Goal: Information Seeking & Learning: Learn about a topic

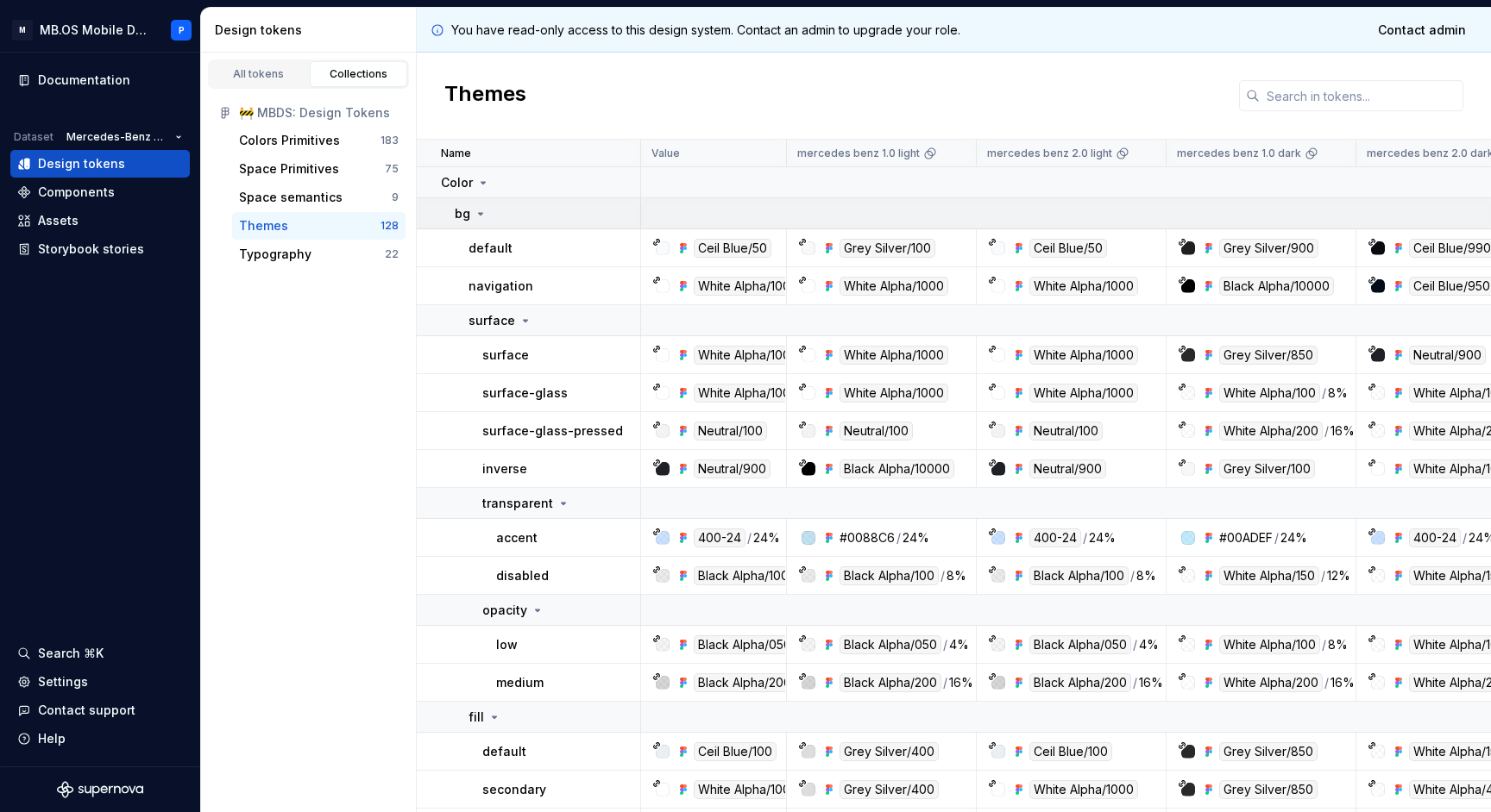
click at [464, 214] on p "bg" at bounding box center [462, 213] width 15 height 17
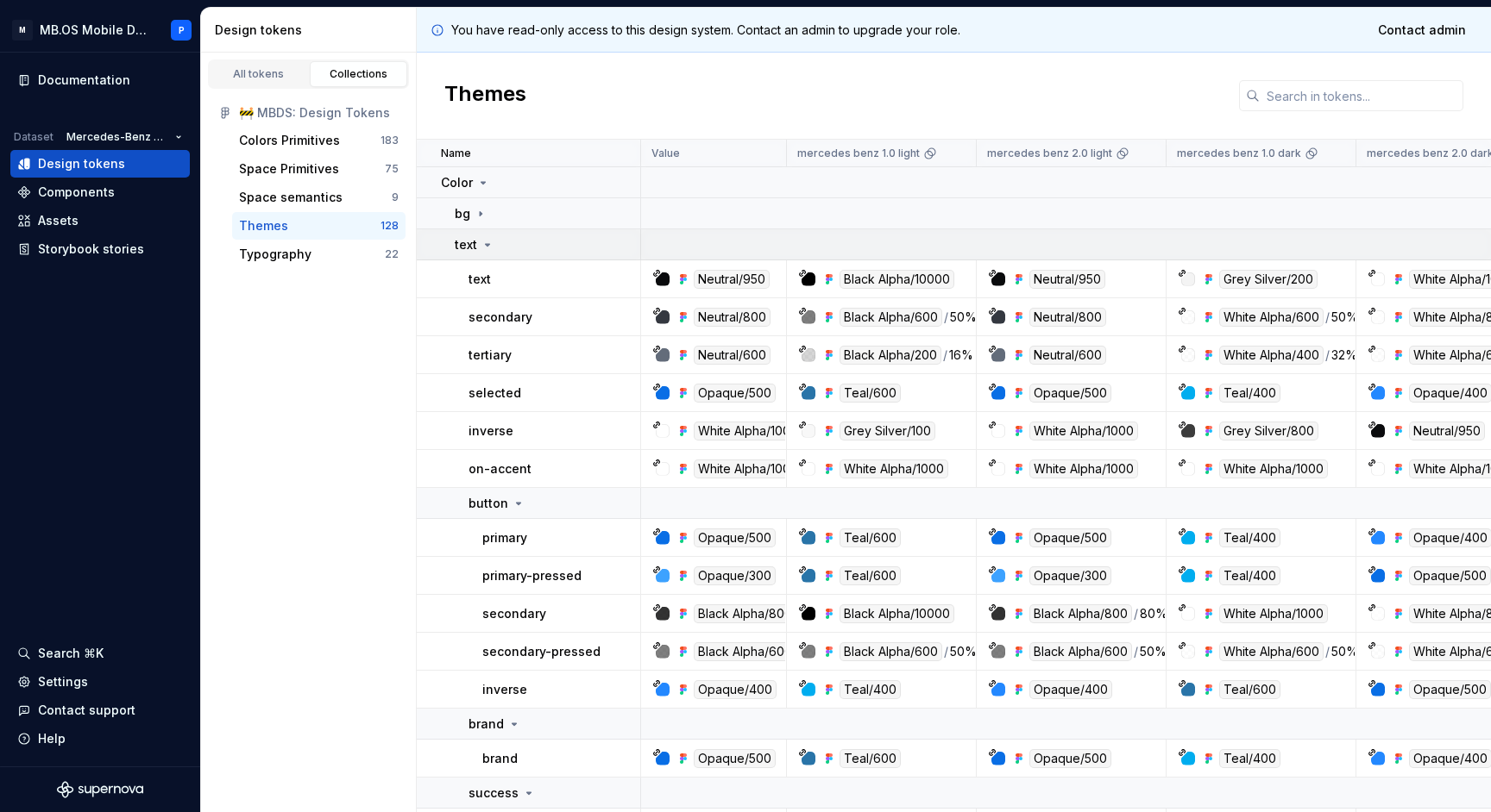
click at [482, 248] on icon at bounding box center [487, 245] width 13 height 13
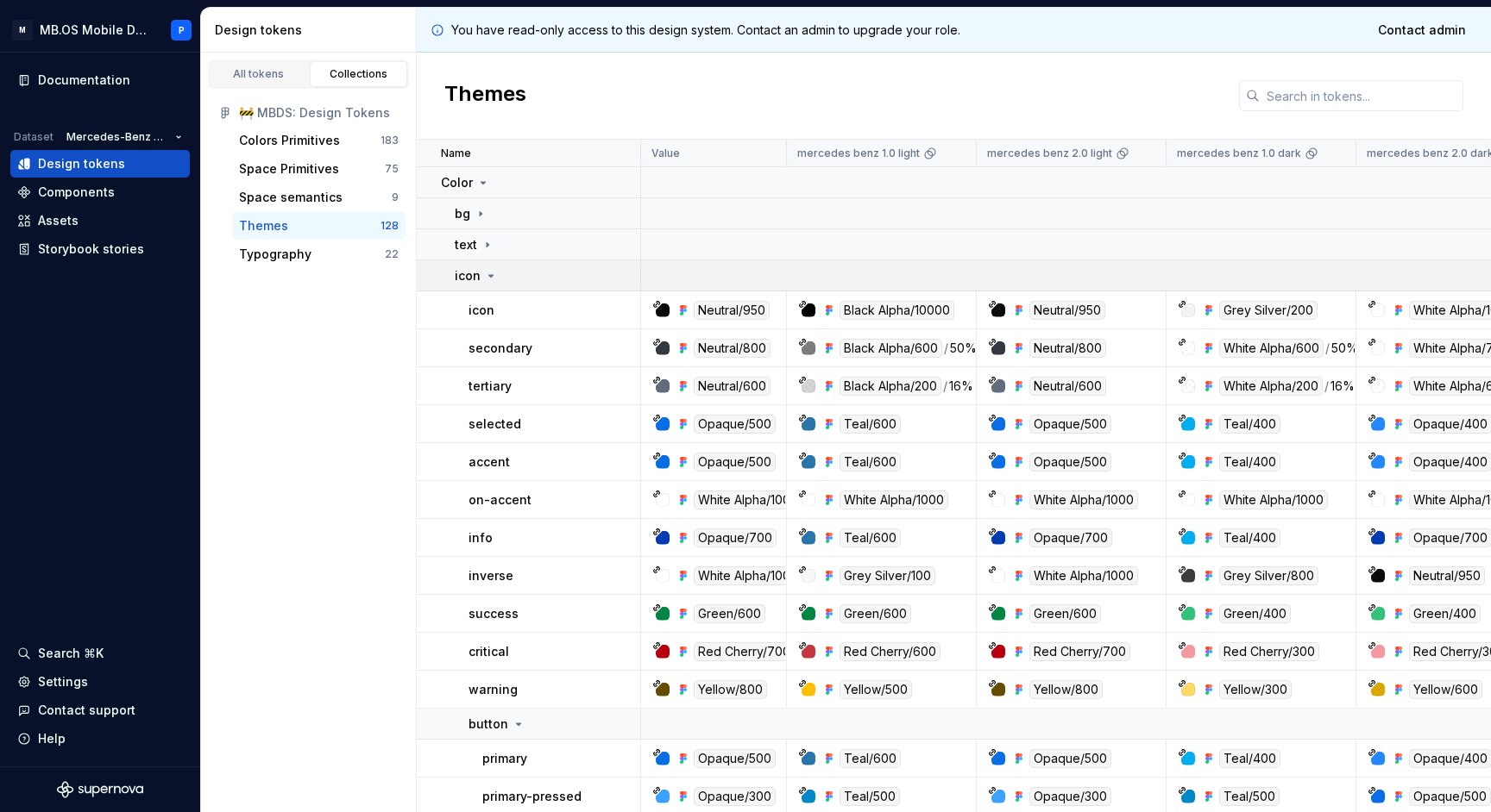
click at [482, 279] on div "icon" at bounding box center [476, 276] width 43 height 17
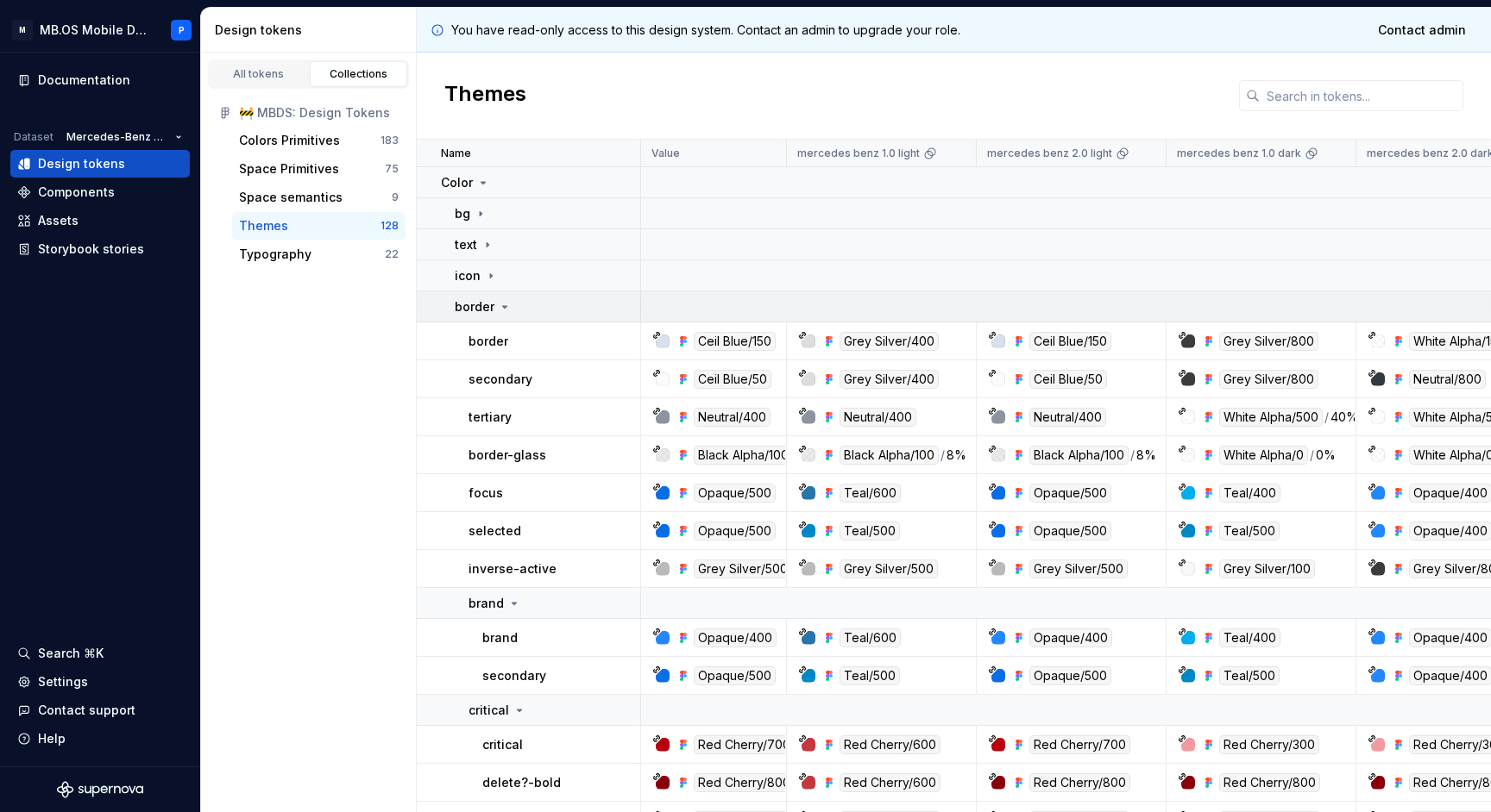
click at [485, 304] on p "border" at bounding box center [475, 307] width 40 height 17
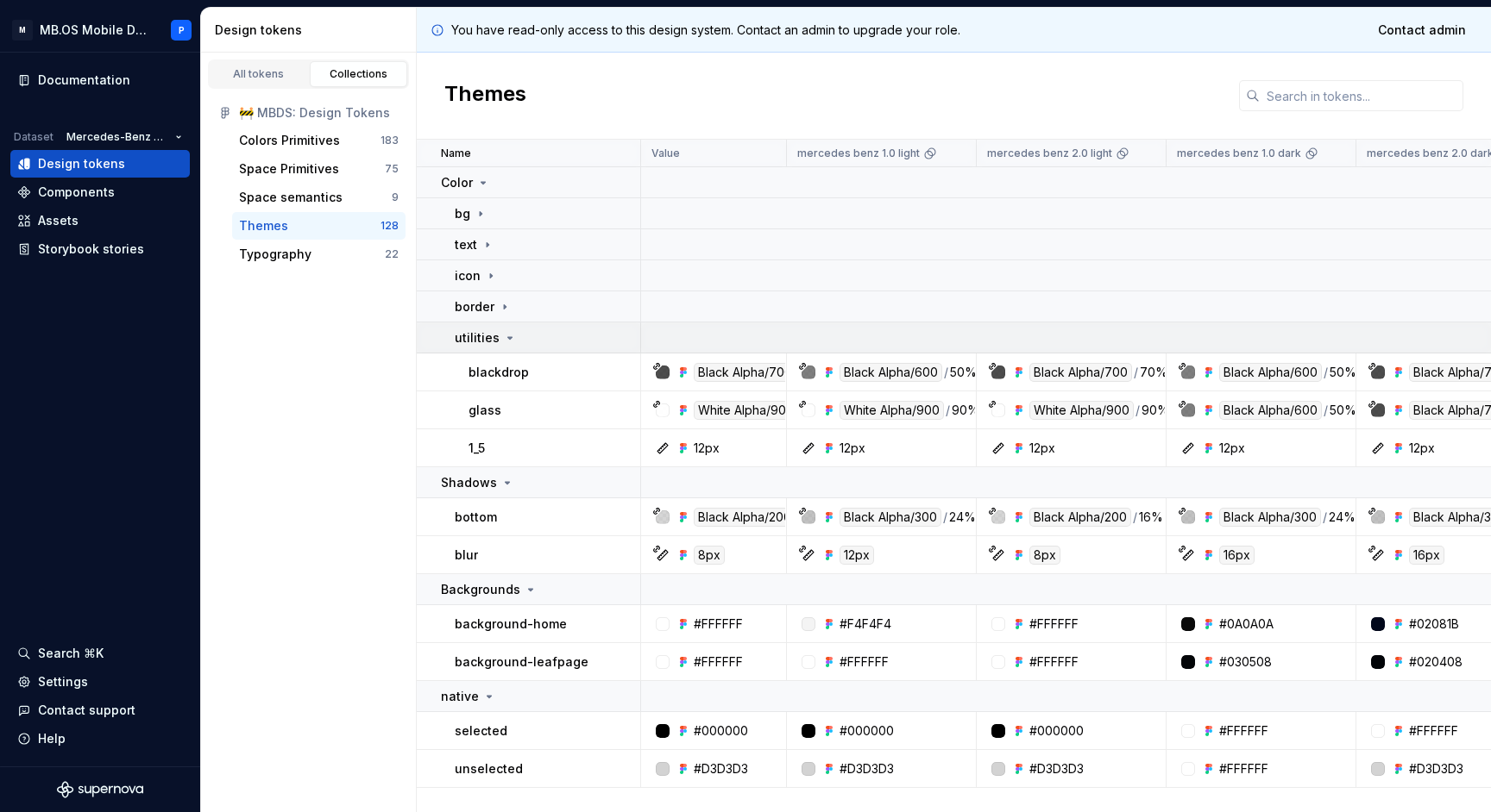
click at [490, 340] on p "utilities" at bounding box center [477, 338] width 45 height 17
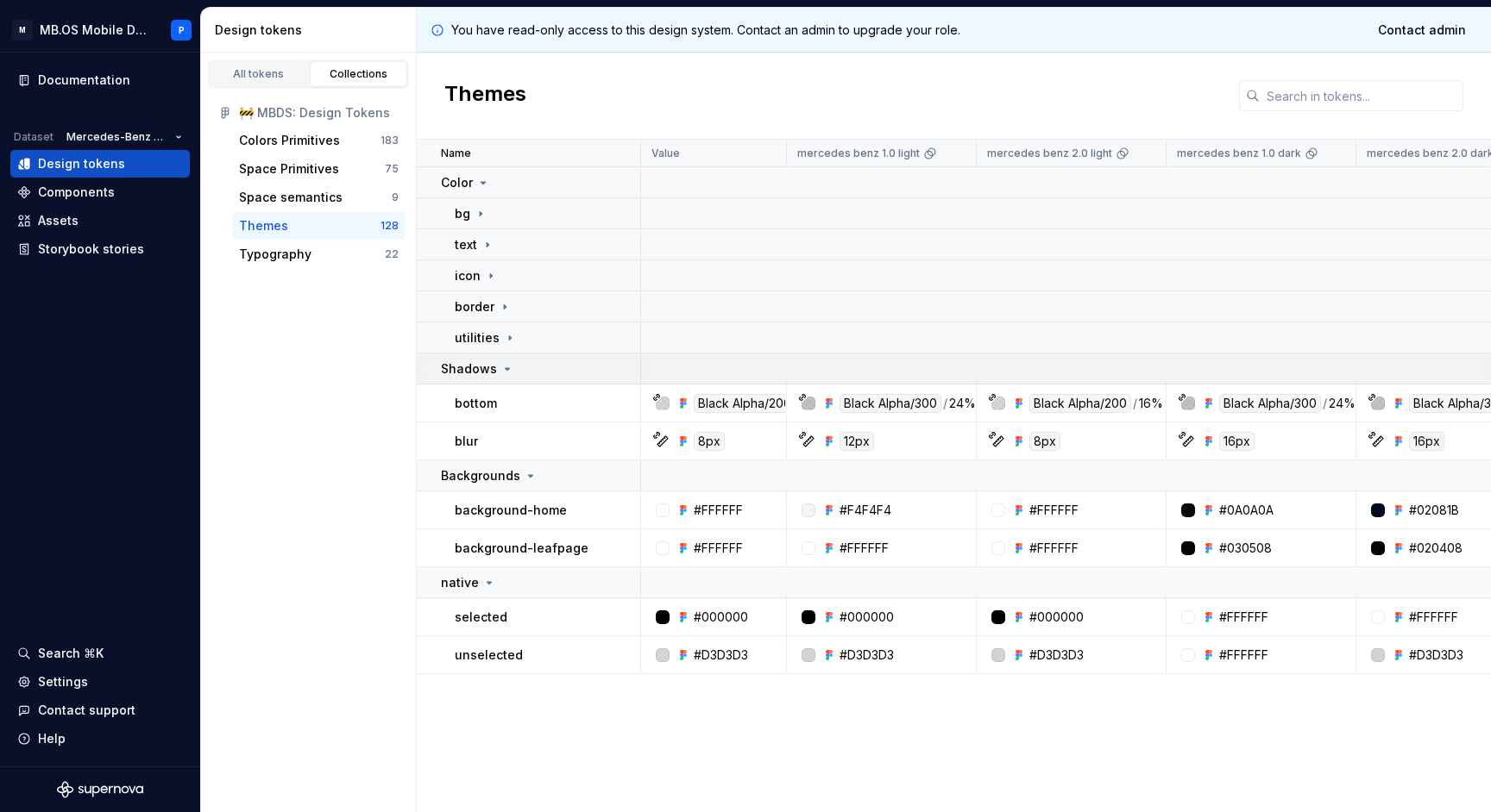
click at [495, 371] on div "Shadows" at bounding box center [477, 369] width 73 height 17
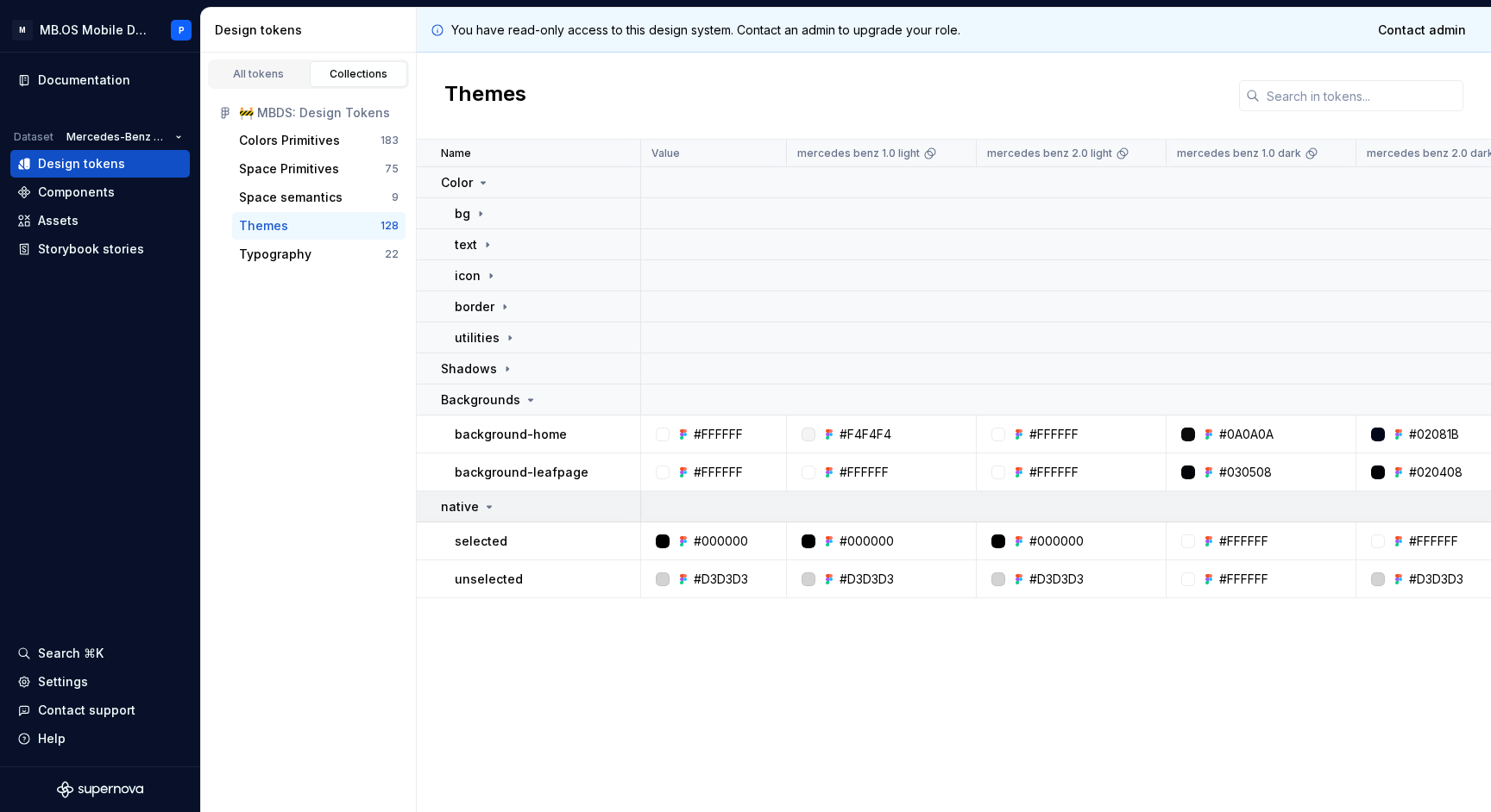
click at [496, 503] on div "native" at bounding box center [540, 507] width 198 height 17
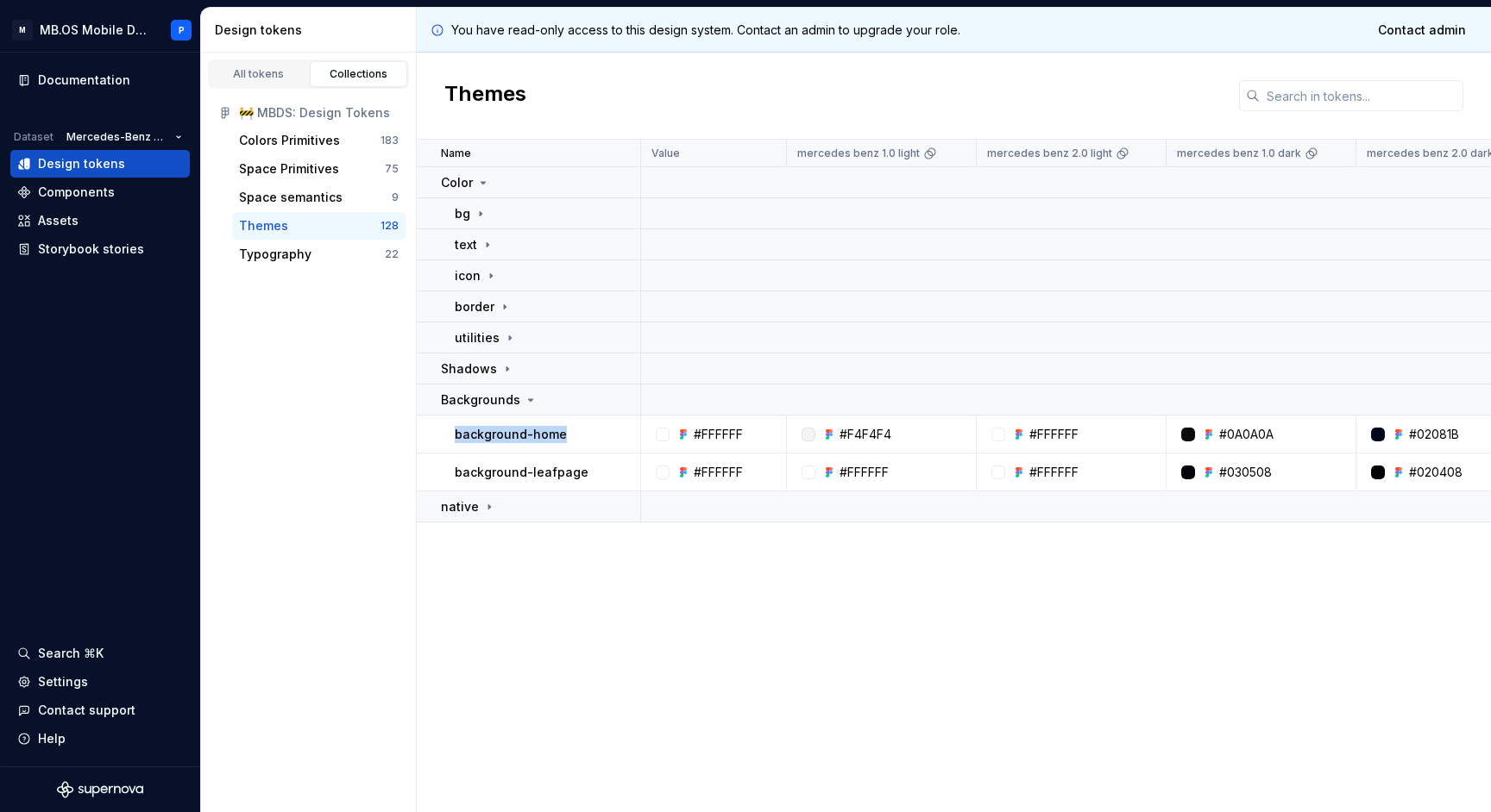
drag, startPoint x: 454, startPoint y: 435, endPoint x: 567, endPoint y: 429, distance: 113.2
click at [567, 429] on td "background-home" at bounding box center [528, 435] width 224 height 38
click at [567, 429] on div "background-home" at bounding box center [547, 435] width 185 height 17
drag, startPoint x: 457, startPoint y: 430, endPoint x: 568, endPoint y: 440, distance: 111.4
click at [568, 440] on div "background-home" at bounding box center [547, 435] width 185 height 17
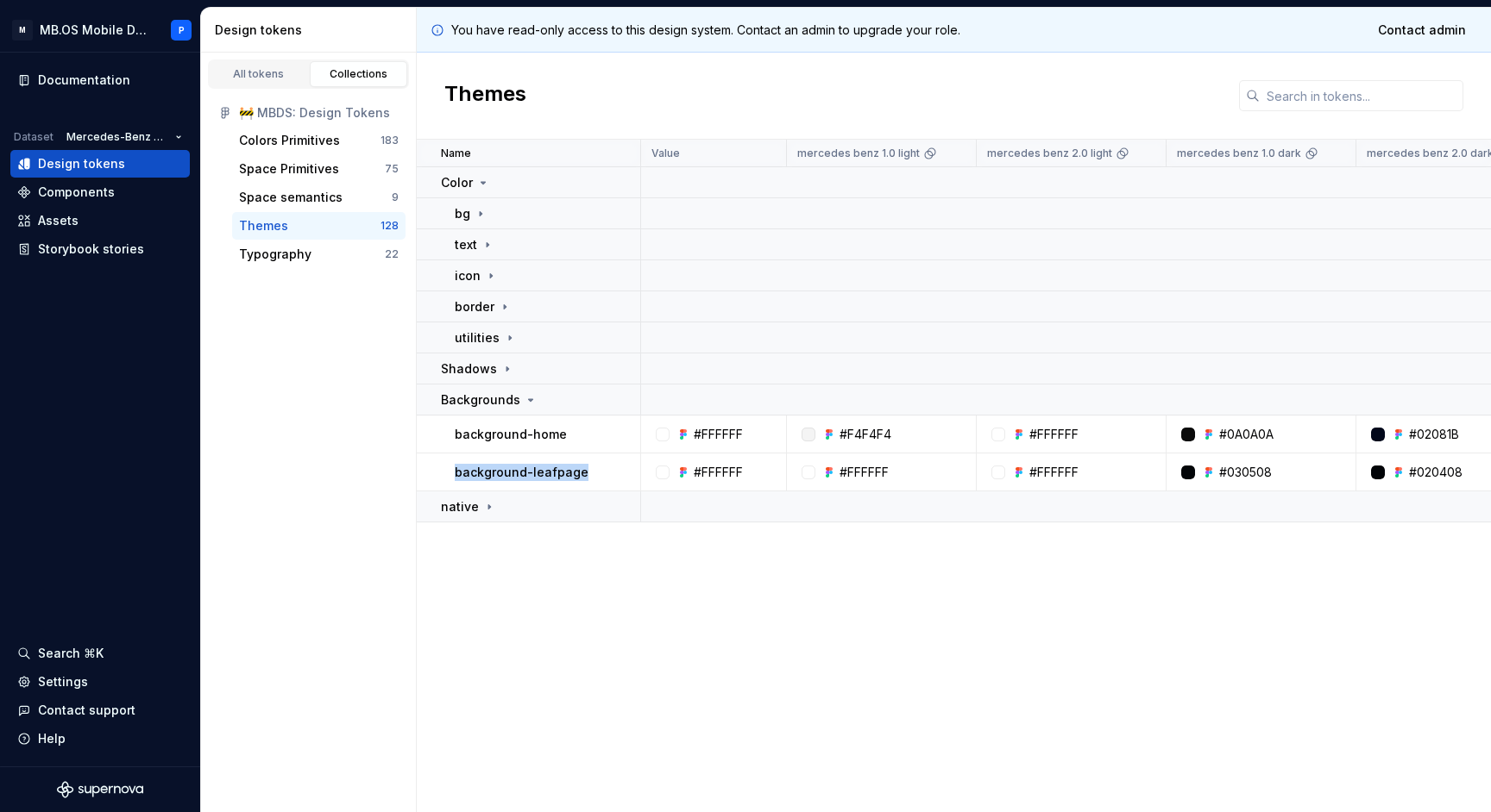
drag, startPoint x: 452, startPoint y: 475, endPoint x: 581, endPoint y: 477, distance: 129.0
click at [581, 477] on td "background-leafpage" at bounding box center [528, 473] width 224 height 38
click at [599, 474] on div "background-leafpage" at bounding box center [547, 473] width 185 height 17
drag, startPoint x: 582, startPoint y: 471, endPoint x: 452, endPoint y: 467, distance: 130.1
click at [452, 467] on td "background-leafpage" at bounding box center [528, 473] width 224 height 38
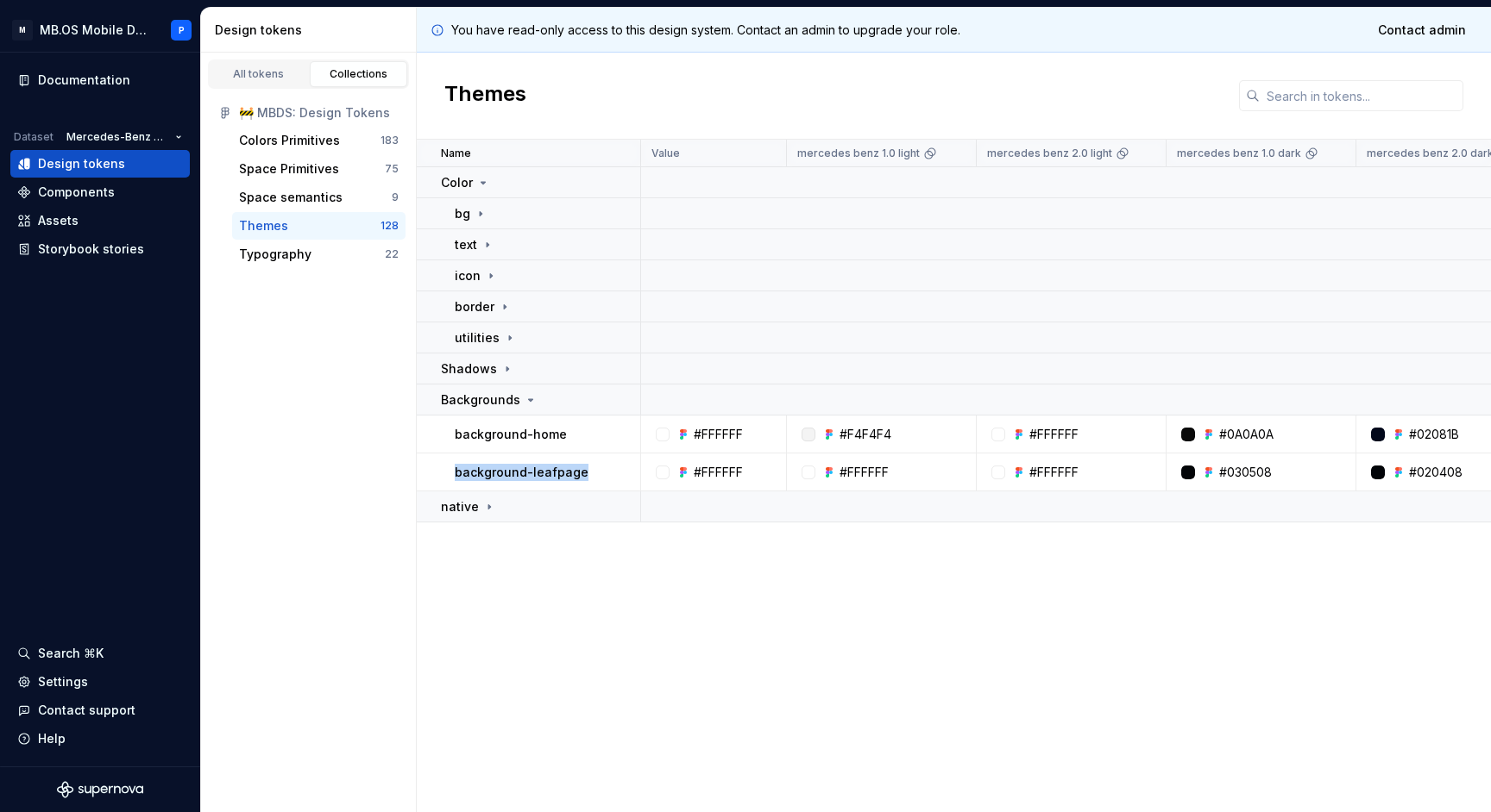
click at [477, 440] on p "background-home" at bounding box center [511, 435] width 112 height 17
drag, startPoint x: 452, startPoint y: 437, endPoint x: 585, endPoint y: 436, distance: 133.0
click at [585, 436] on td "background-home" at bounding box center [528, 435] width 224 height 38
drag, startPoint x: 588, startPoint y: 466, endPoint x: 459, endPoint y: 475, distance: 129.3
click at [459, 475] on div "background-leafpage" at bounding box center [547, 473] width 185 height 17
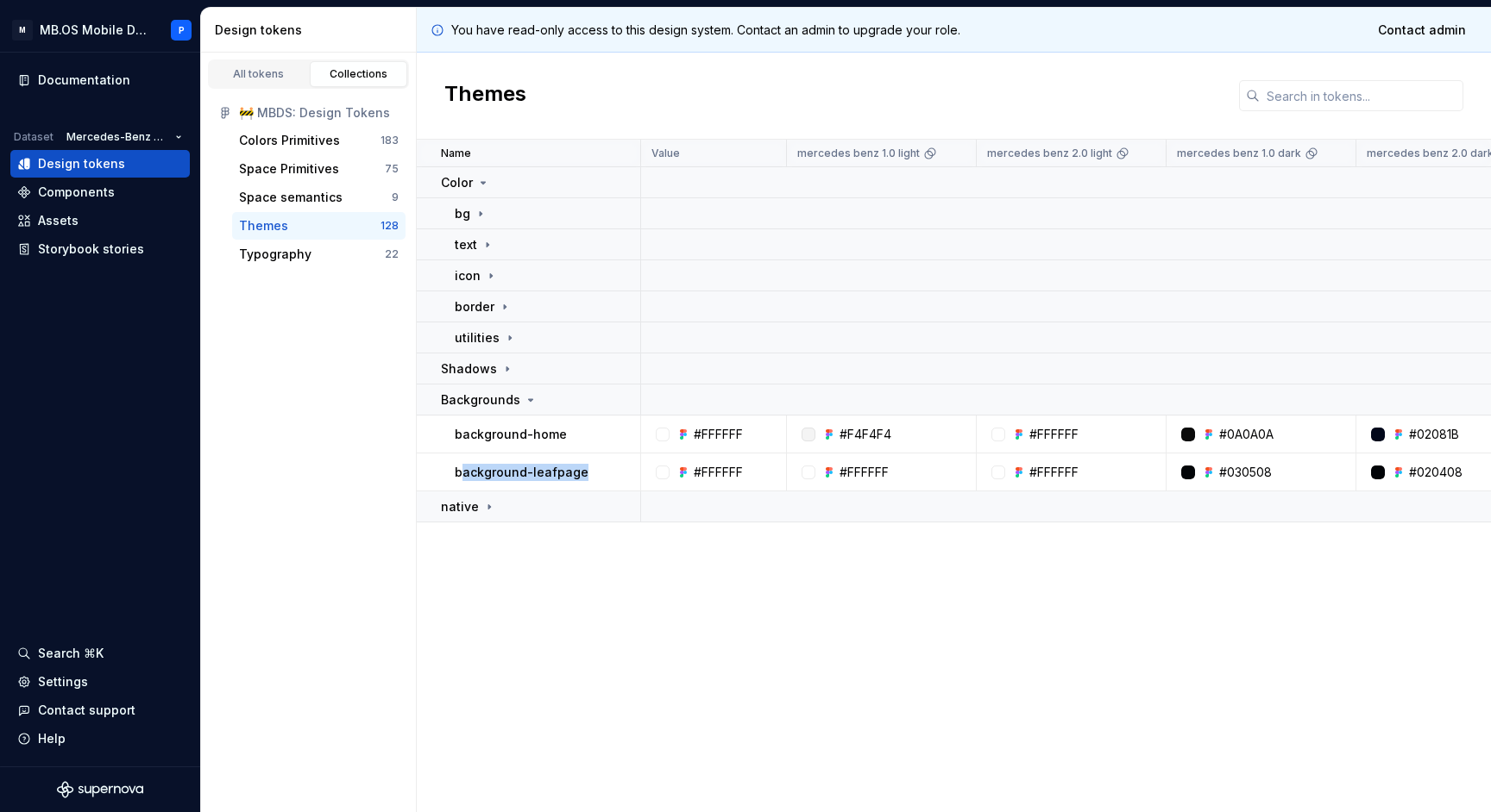
click at [616, 574] on div "Name Value mercedes benz 1.0 light mercedes benz 2.0 light mercedes benz 1.0 da…" at bounding box center [953, 477] width 1074 height 673
